Goal: Find specific page/section: Find specific page/section

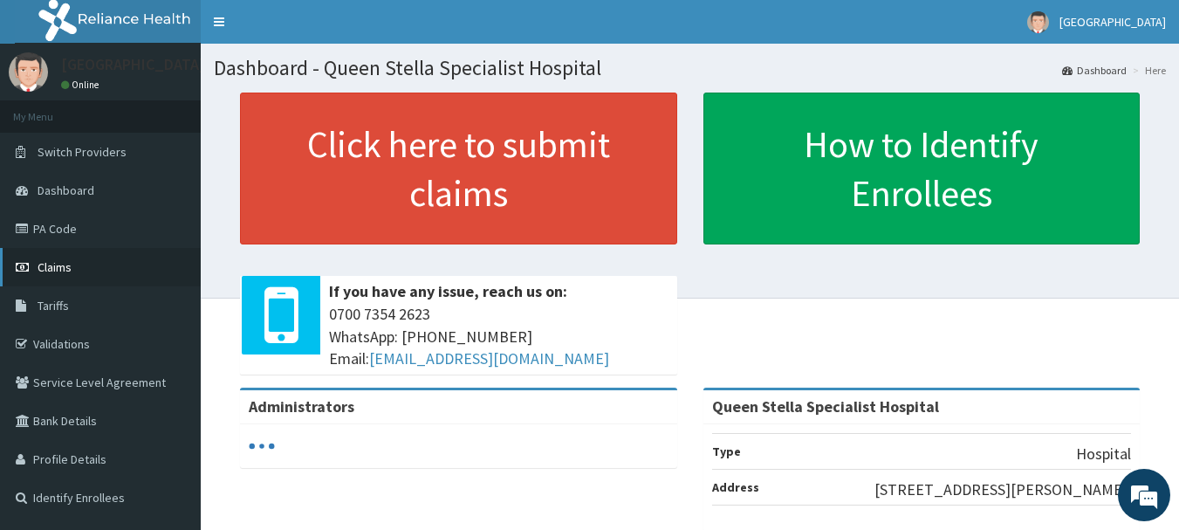
click at [67, 261] on span "Claims" at bounding box center [55, 267] width 34 height 16
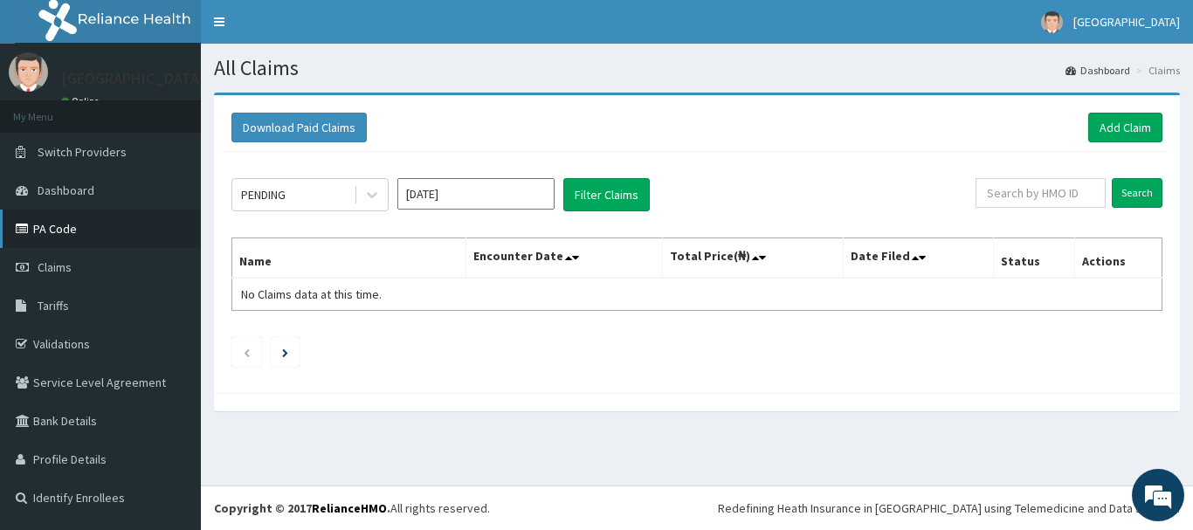
click at [52, 228] on link "PA Code" at bounding box center [100, 229] width 201 height 38
